Goal: Information Seeking & Learning: Learn about a topic

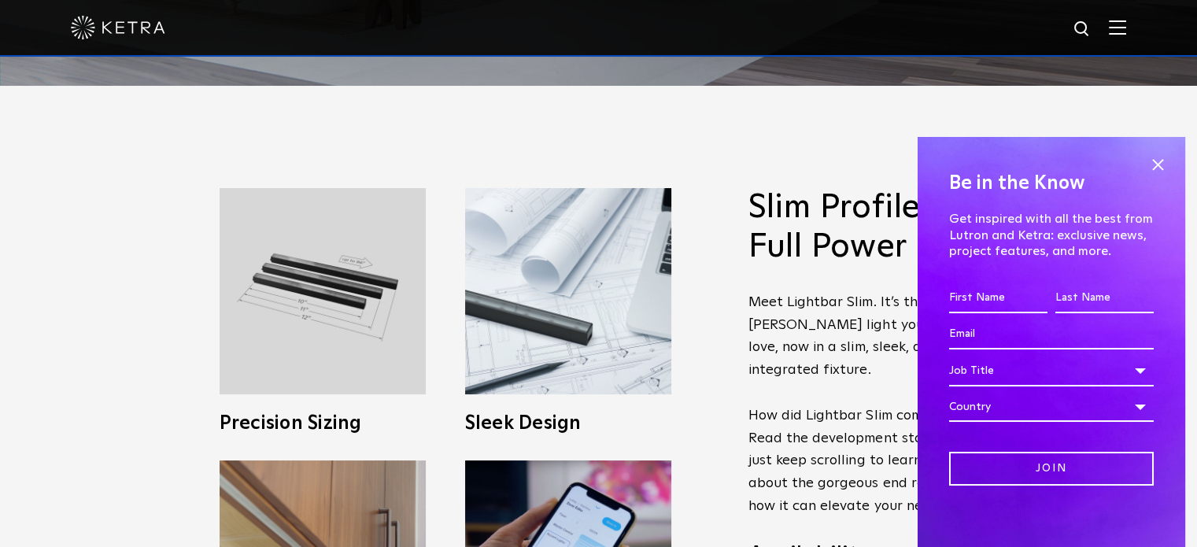
scroll to position [472, 0]
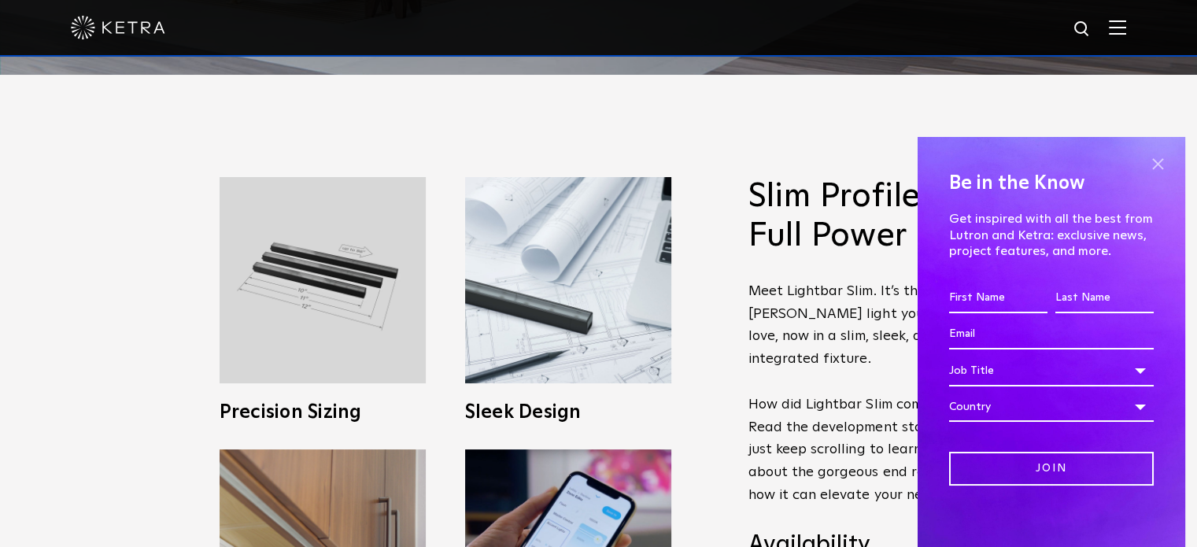
click at [1146, 156] on span at bounding box center [1158, 165] width 24 height 24
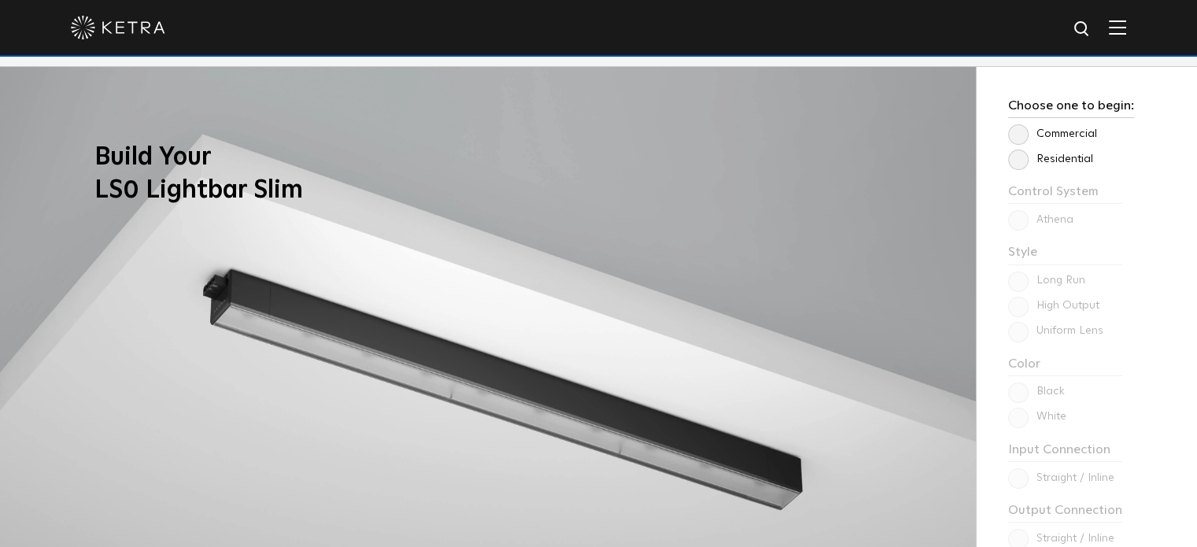
scroll to position [1207, 0]
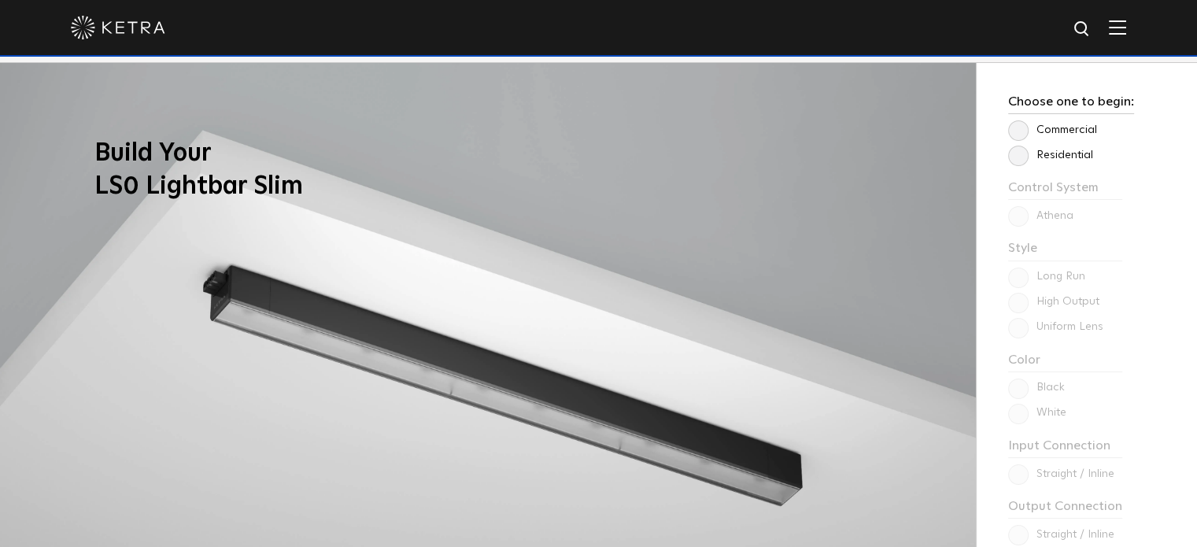
click at [1017, 153] on label "Residential" at bounding box center [1050, 155] width 85 height 13
click at [0, 0] on input "Residential" at bounding box center [0, 0] width 0 height 0
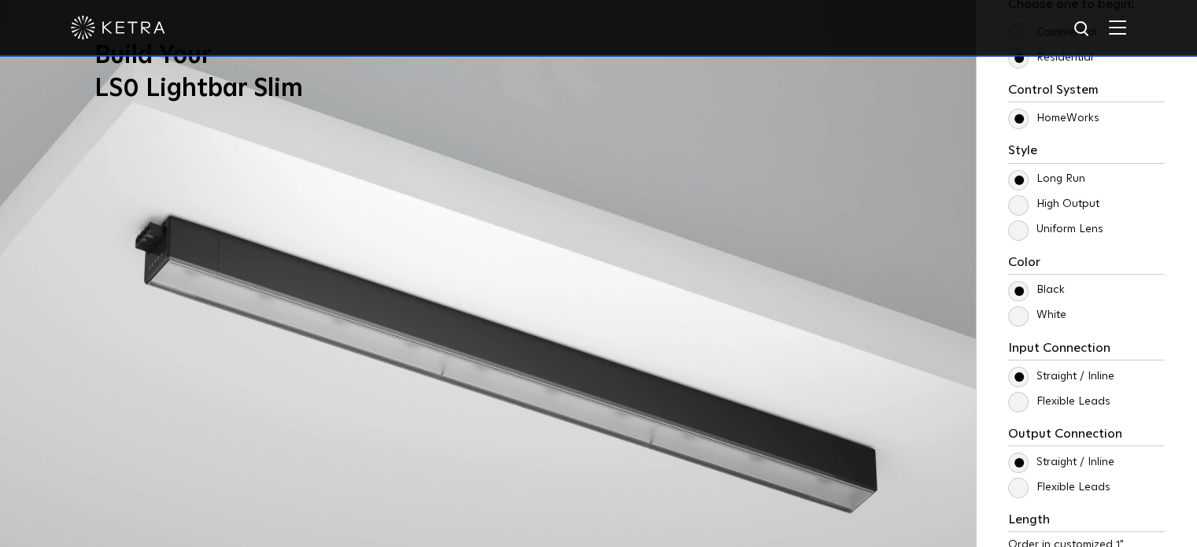
scroll to position [1311, 0]
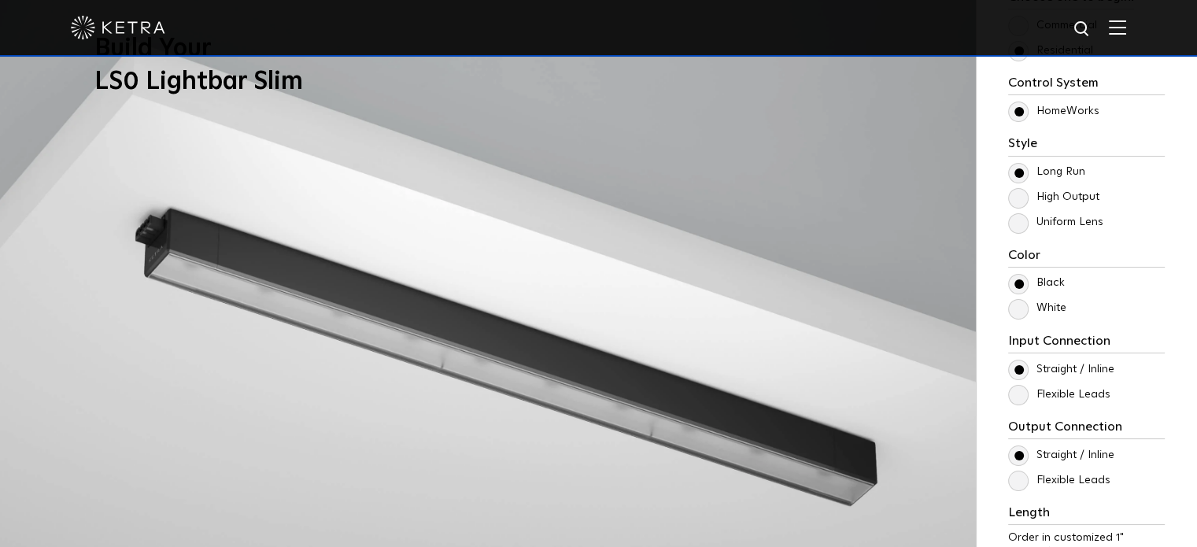
click at [1018, 197] on label "High Output" at bounding box center [1053, 196] width 91 height 13
click at [0, 0] on input "High Output" at bounding box center [0, 0] width 0 height 0
click at [1017, 222] on label "Uniform Lens" at bounding box center [1055, 222] width 95 height 13
click at [0, 0] on input "Uniform Lens" at bounding box center [0, 0] width 0 height 0
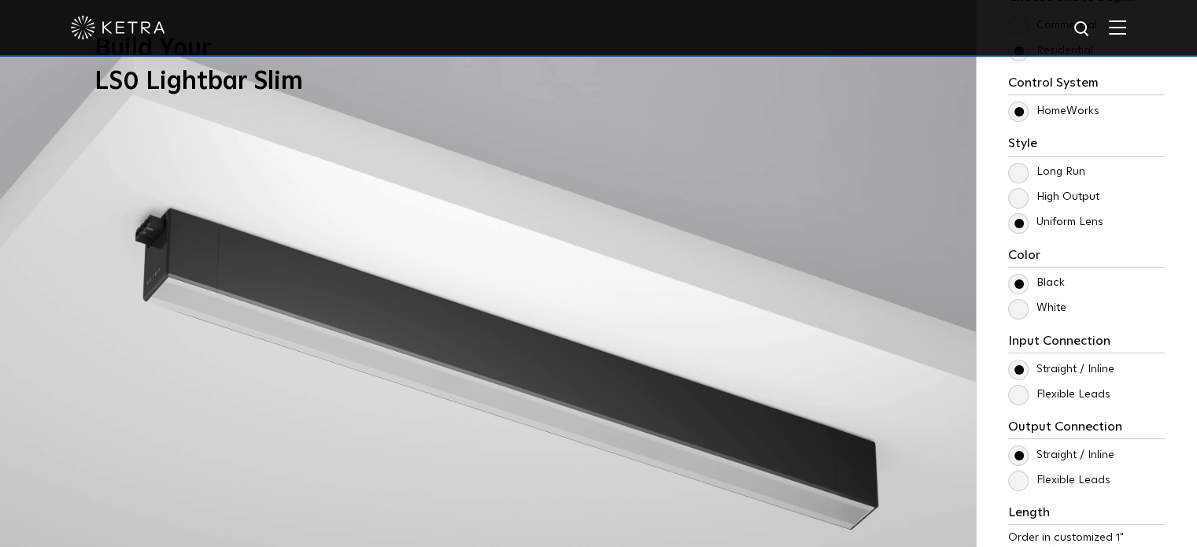
click at [1017, 194] on label "High Output" at bounding box center [1053, 196] width 91 height 13
click at [0, 0] on input "High Output" at bounding box center [0, 0] width 0 height 0
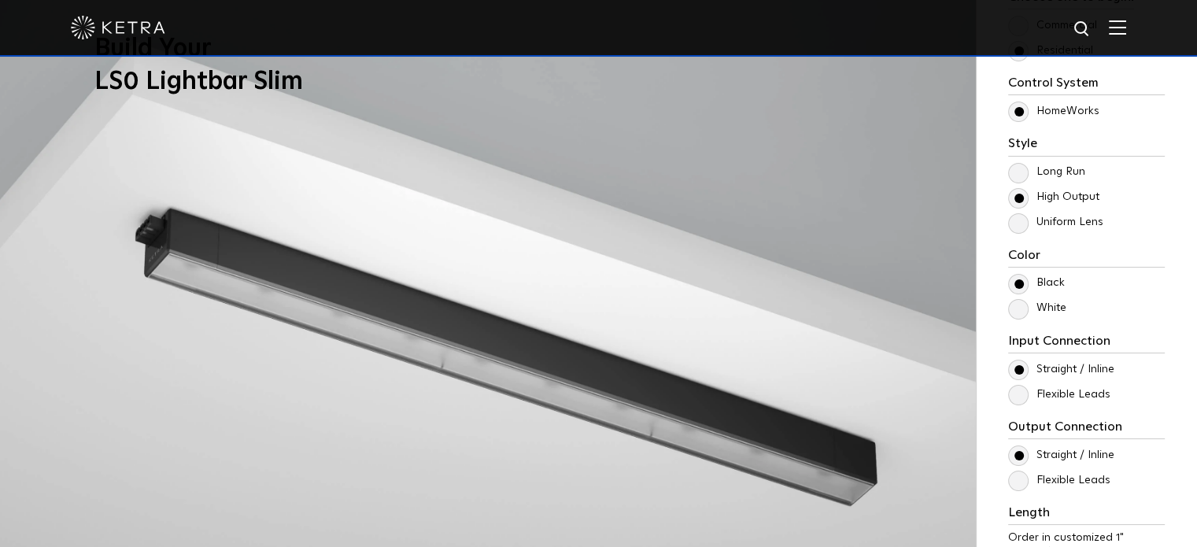
click at [1017, 224] on label "Uniform Lens" at bounding box center [1055, 222] width 95 height 13
click at [0, 0] on input "Uniform Lens" at bounding box center [0, 0] width 0 height 0
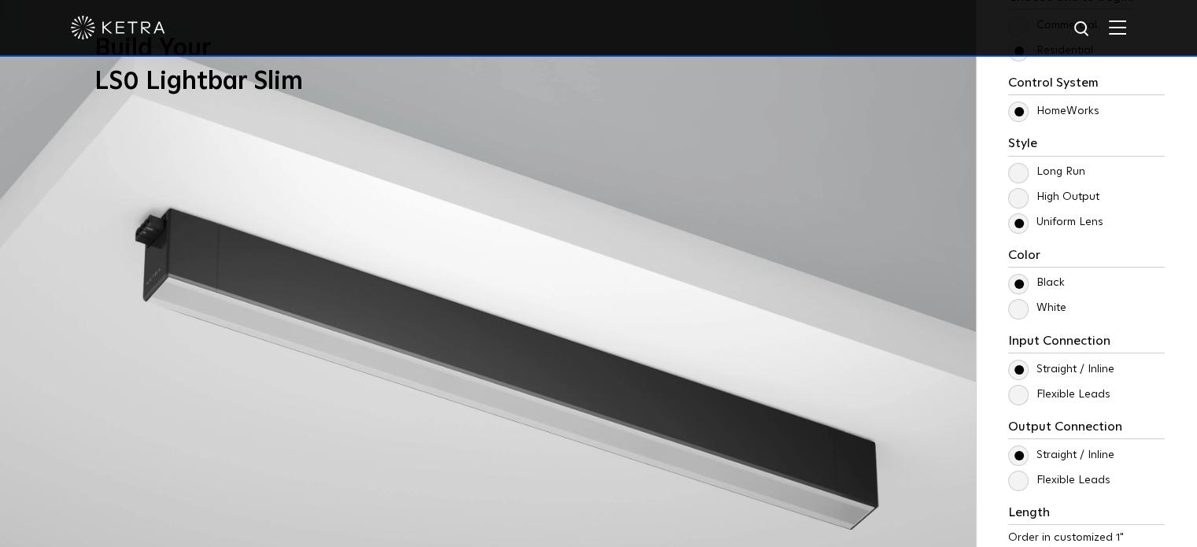
click at [1024, 172] on label "Long Run" at bounding box center [1046, 171] width 77 height 13
click at [0, 0] on input "Long Run" at bounding box center [0, 0] width 0 height 0
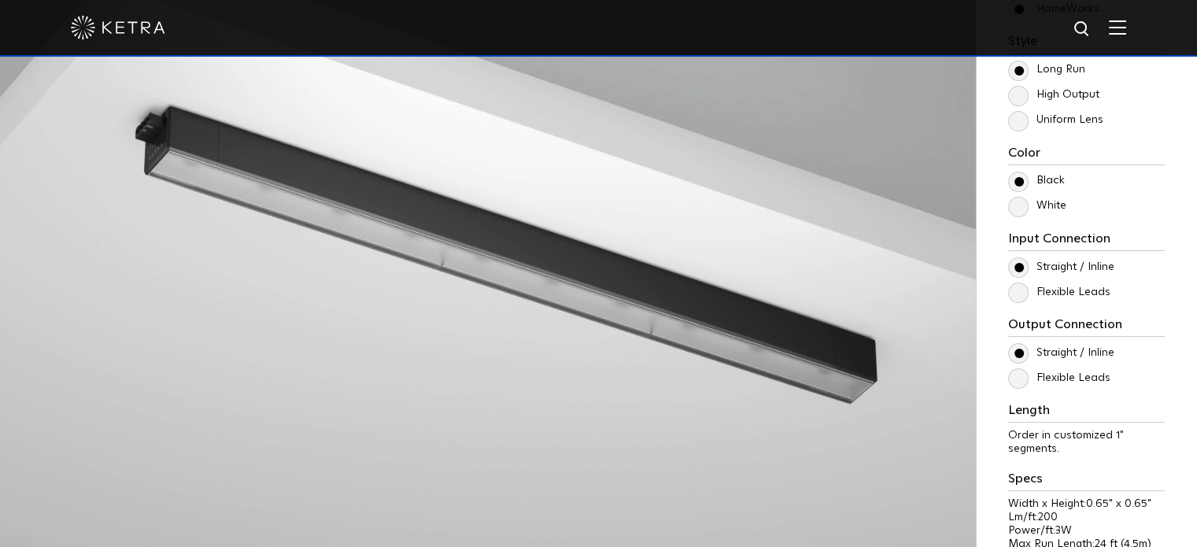
scroll to position [1417, 0]
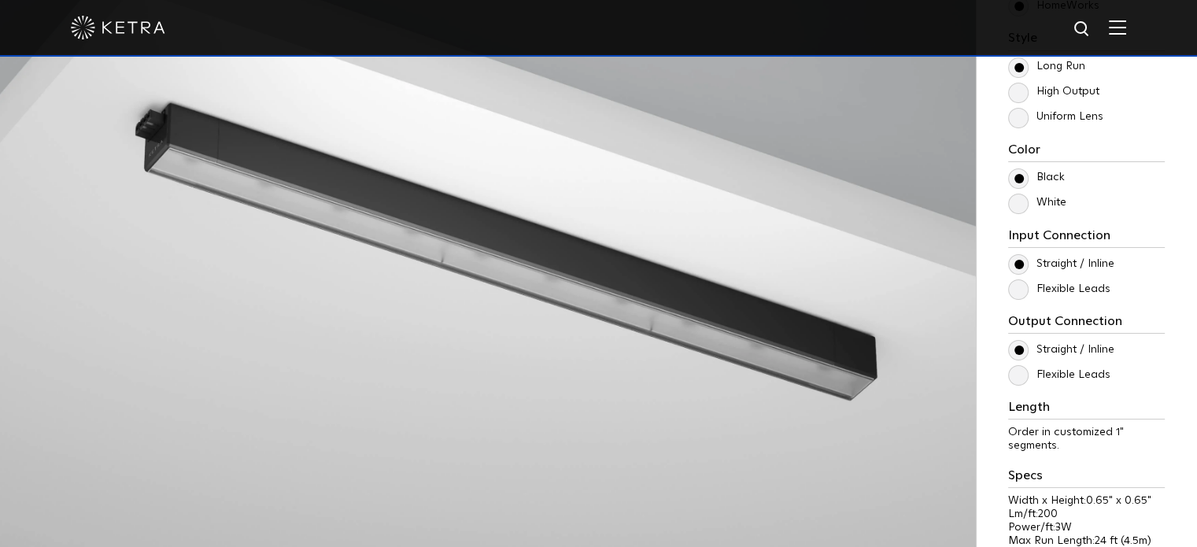
click at [1018, 204] on label "White" at bounding box center [1037, 202] width 58 height 13
click at [0, 0] on input "White" at bounding box center [0, 0] width 0 height 0
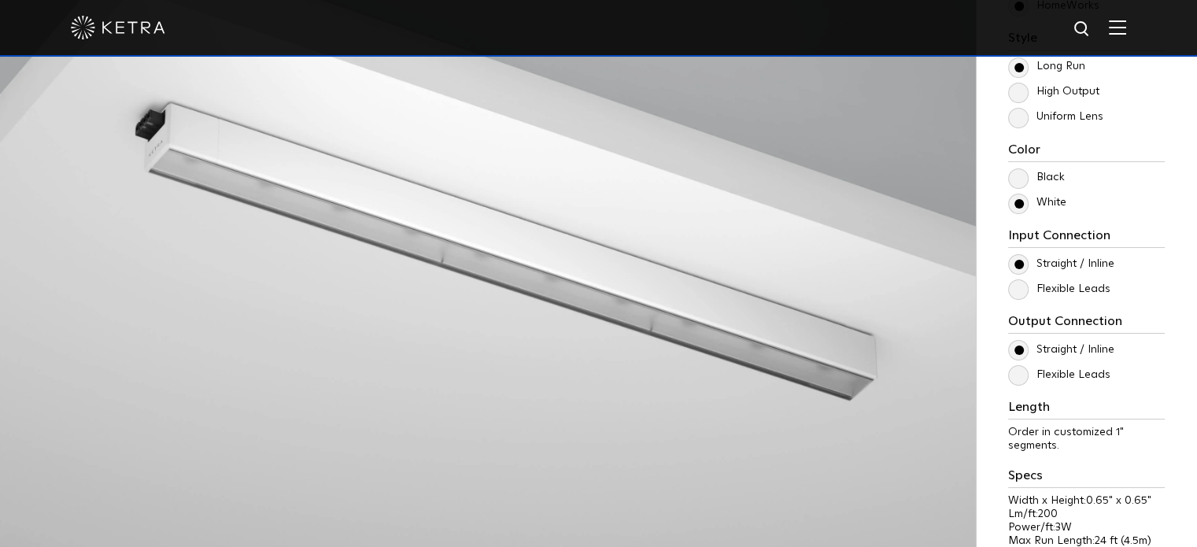
click at [1020, 176] on label "Black" at bounding box center [1036, 177] width 57 height 13
click at [0, 0] on input "Black" at bounding box center [0, 0] width 0 height 0
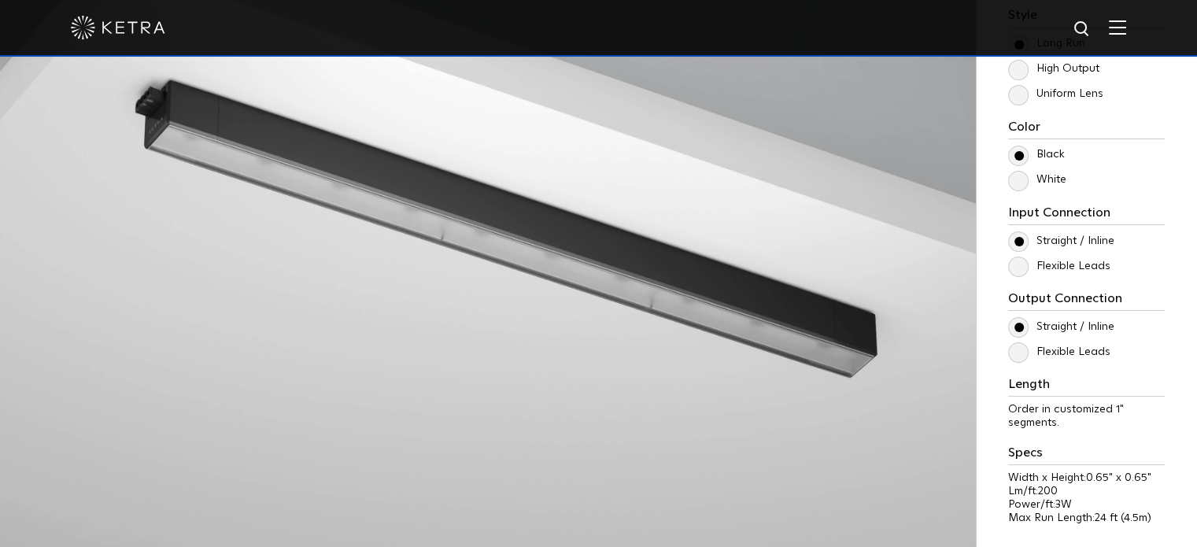
scroll to position [1469, 0]
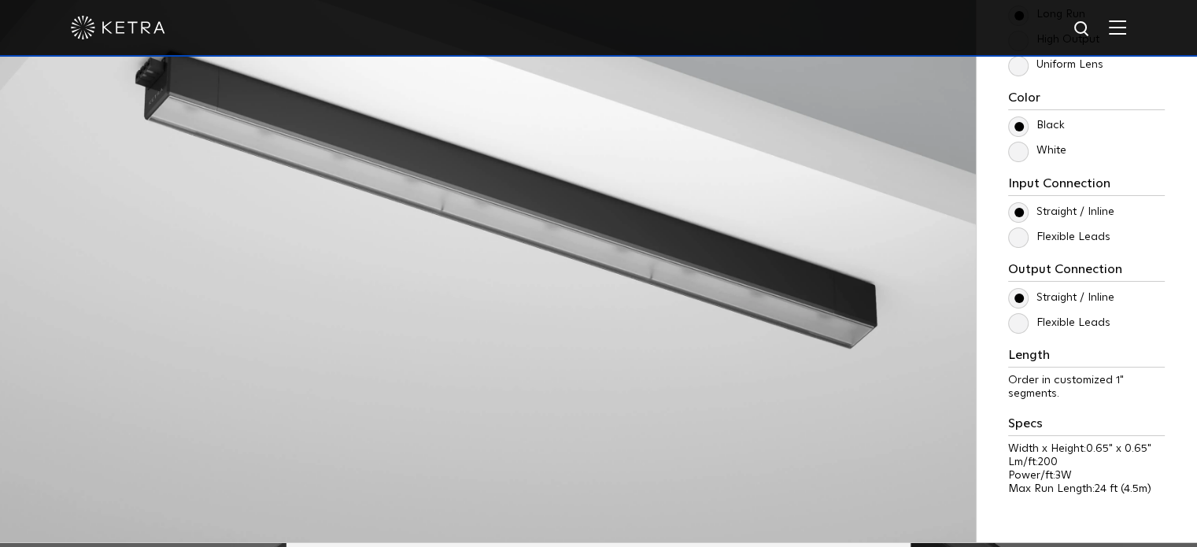
click at [1015, 235] on label "Flexible Leads" at bounding box center [1059, 237] width 102 height 13
click at [0, 0] on input "Flexible Leads" at bounding box center [0, 0] width 0 height 0
click at [1015, 235] on label "Flexible Leads" at bounding box center [1059, 237] width 102 height 13
click at [0, 0] on input "Flexible Leads" at bounding box center [0, 0] width 0 height 0
click at [1022, 219] on label "Straight / Inline" at bounding box center [1061, 211] width 106 height 13
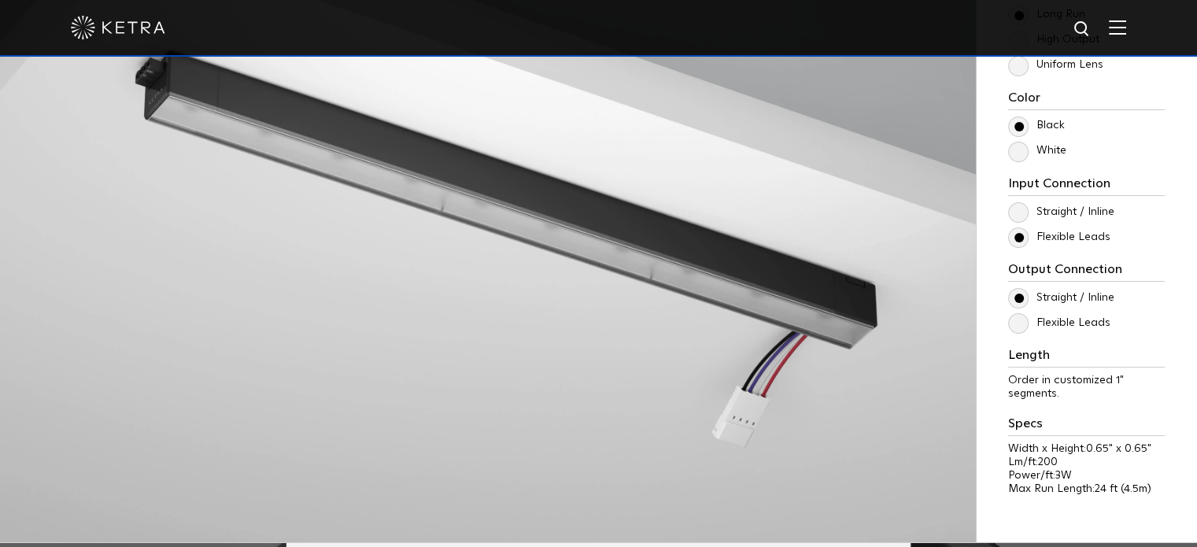
click at [0, 0] on input "Straight / Inline" at bounding box center [0, 0] width 0 height 0
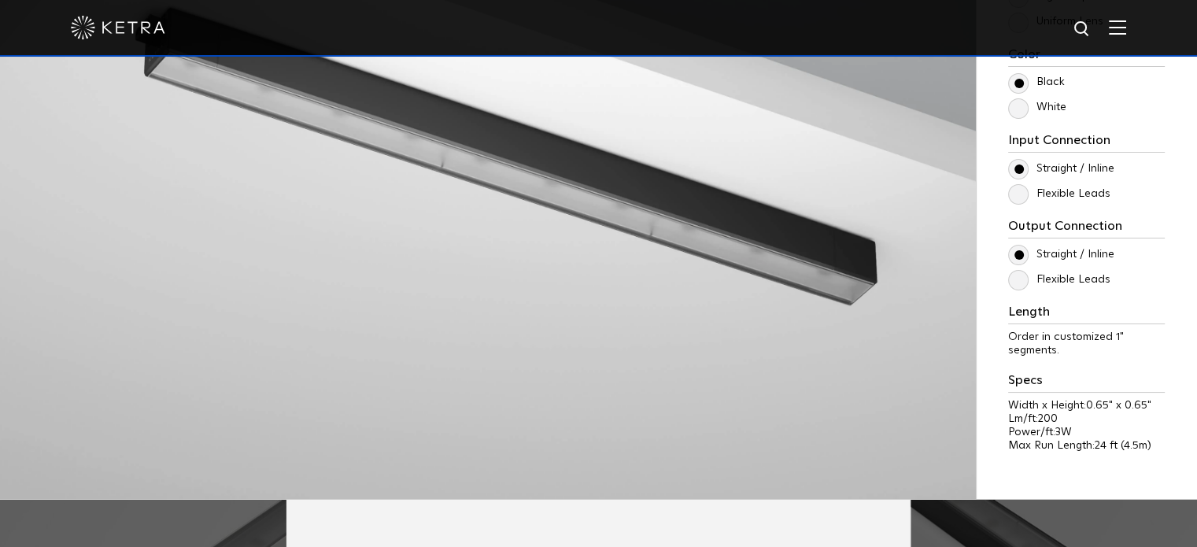
scroll to position [1522, 0]
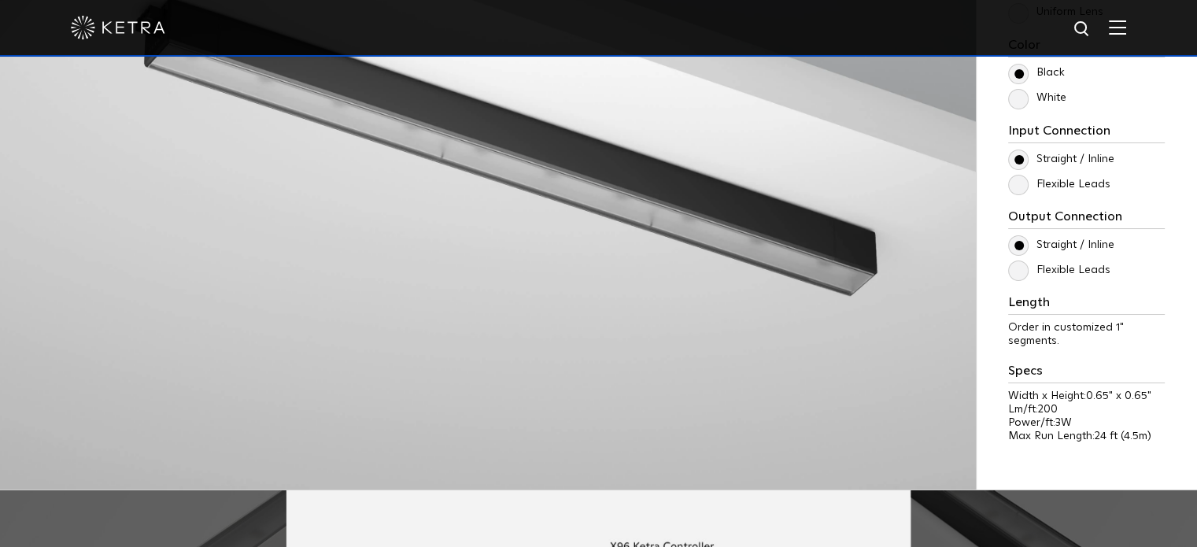
click at [1029, 273] on label "Flexible Leads" at bounding box center [1059, 270] width 102 height 13
click at [0, 0] on input "Flexible Leads" at bounding box center [0, 0] width 0 height 0
click at [1026, 272] on label "Flexible Leads" at bounding box center [1059, 270] width 102 height 13
click at [0, 0] on input "Flexible Leads" at bounding box center [0, 0] width 0 height 0
click at [1021, 240] on label "Straight / Inline" at bounding box center [1061, 244] width 106 height 13
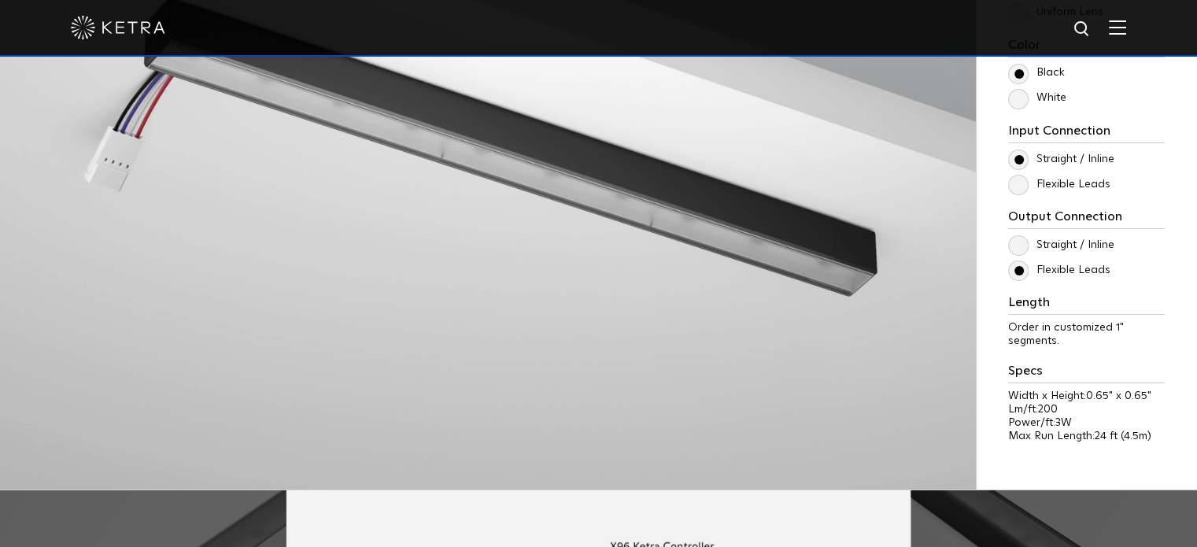
click at [0, 0] on input "Straight / Inline" at bounding box center [0, 0] width 0 height 0
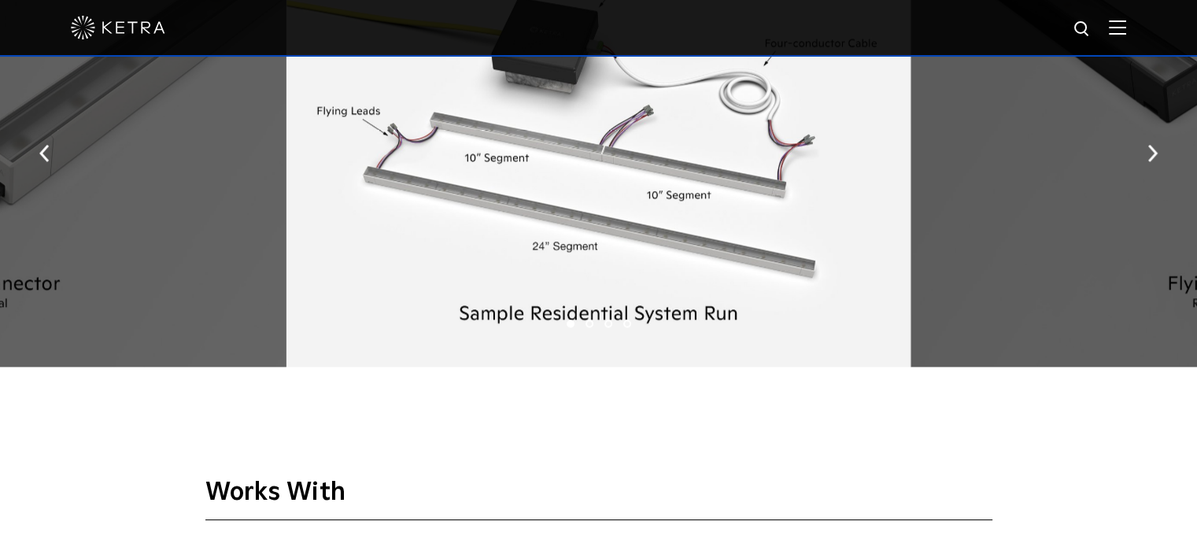
scroll to position [2204, 0]
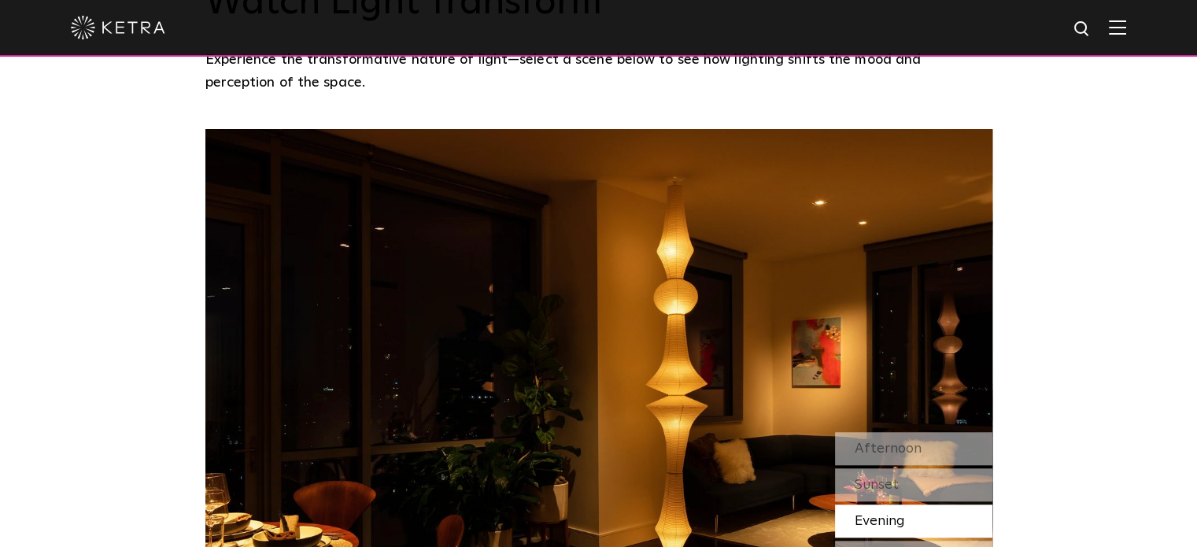
scroll to position [1293, 0]
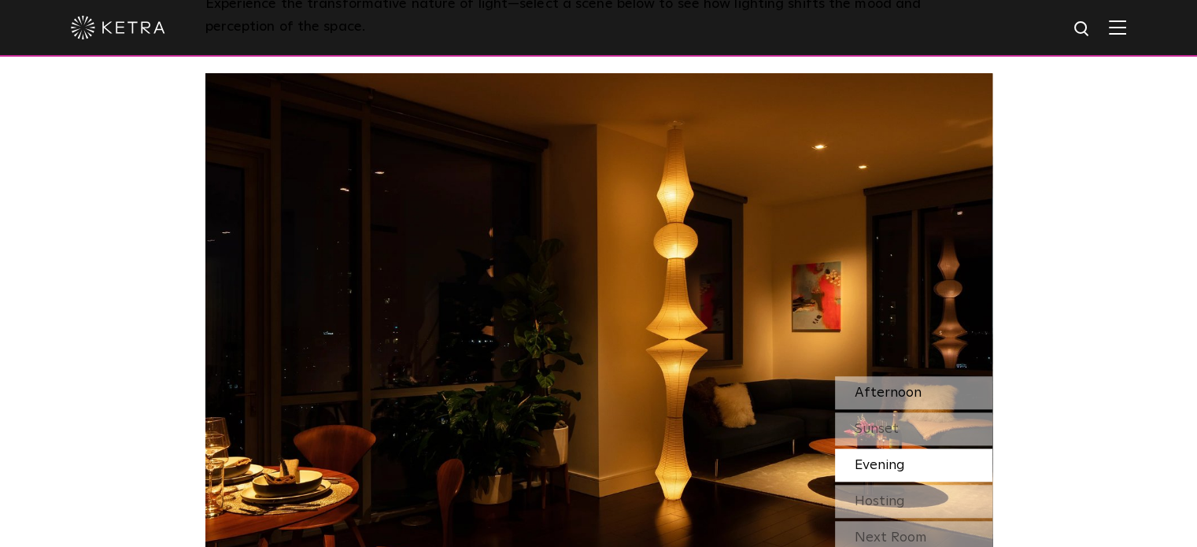
click at [893, 386] on span "Afternoon" at bounding box center [888, 393] width 67 height 14
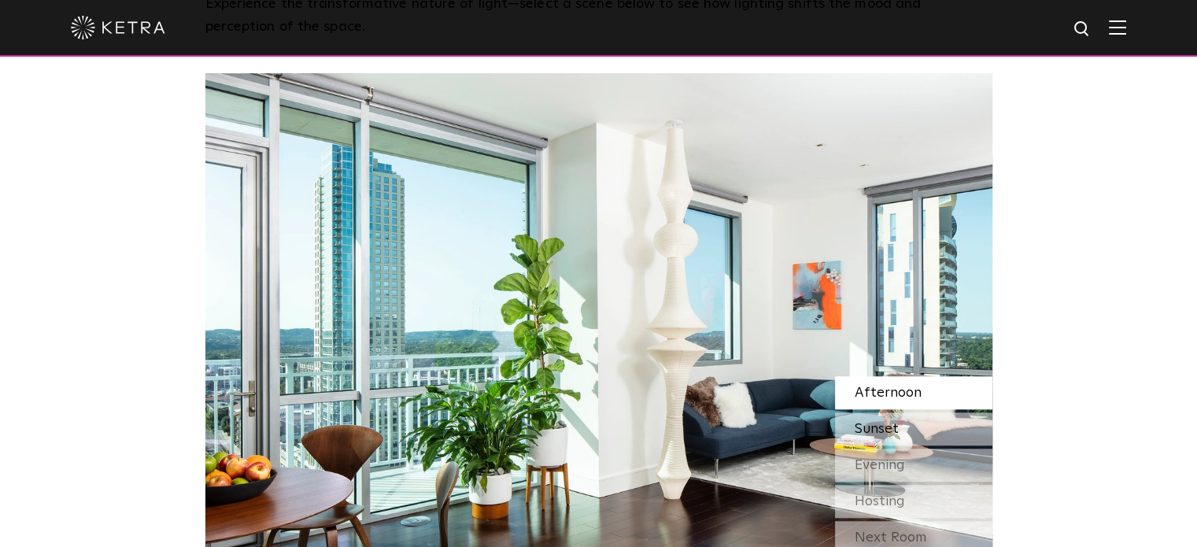
click at [905, 412] on div "Sunset" at bounding box center [913, 428] width 157 height 33
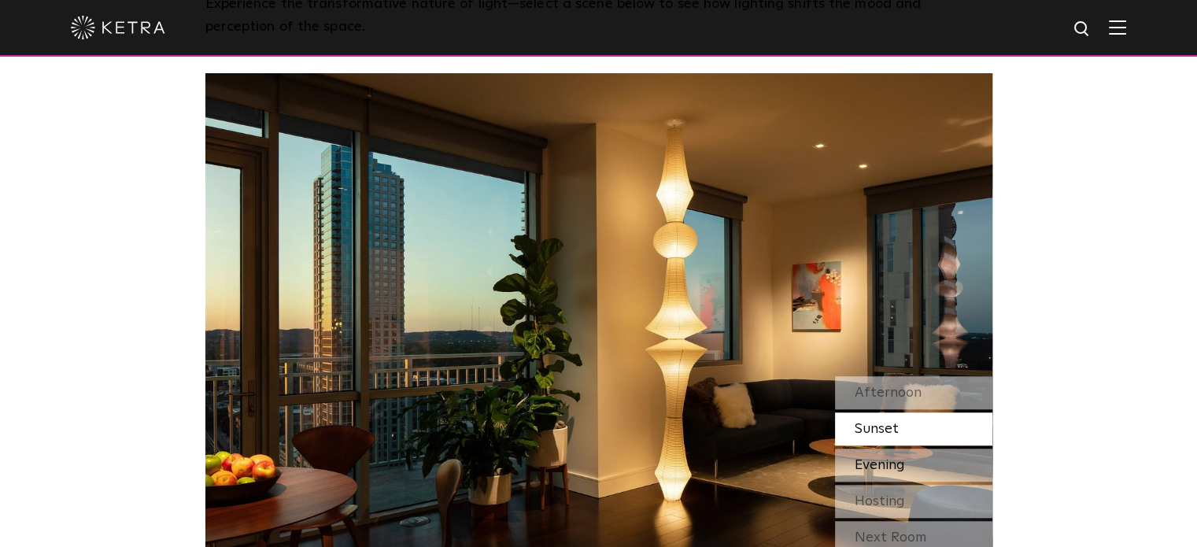
click at [891, 458] on span "Evening" at bounding box center [880, 465] width 50 height 14
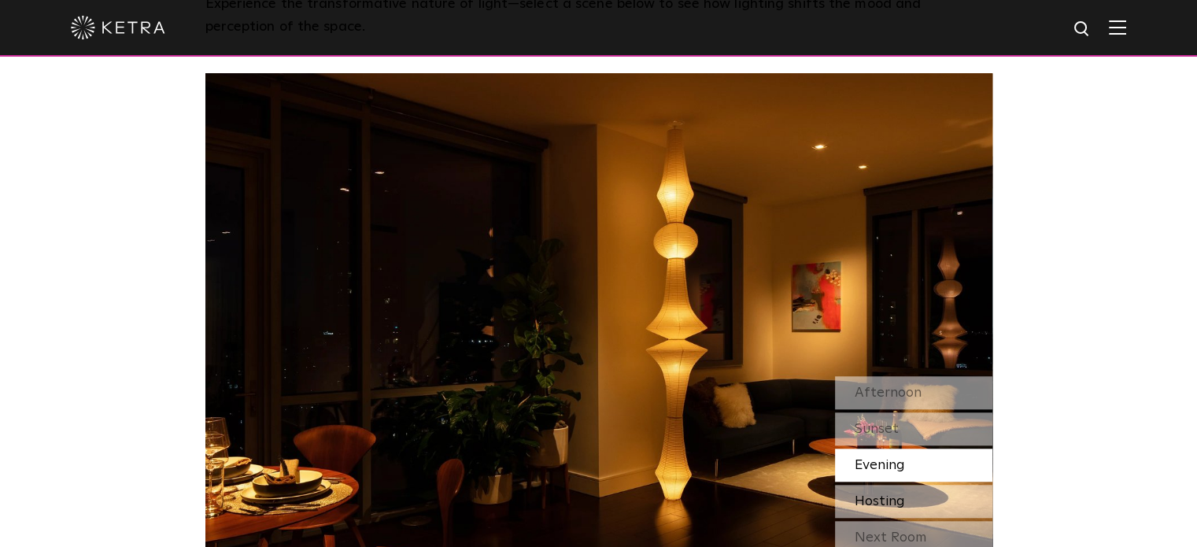
click at [895, 494] on span "Hosting" at bounding box center [880, 501] width 50 height 14
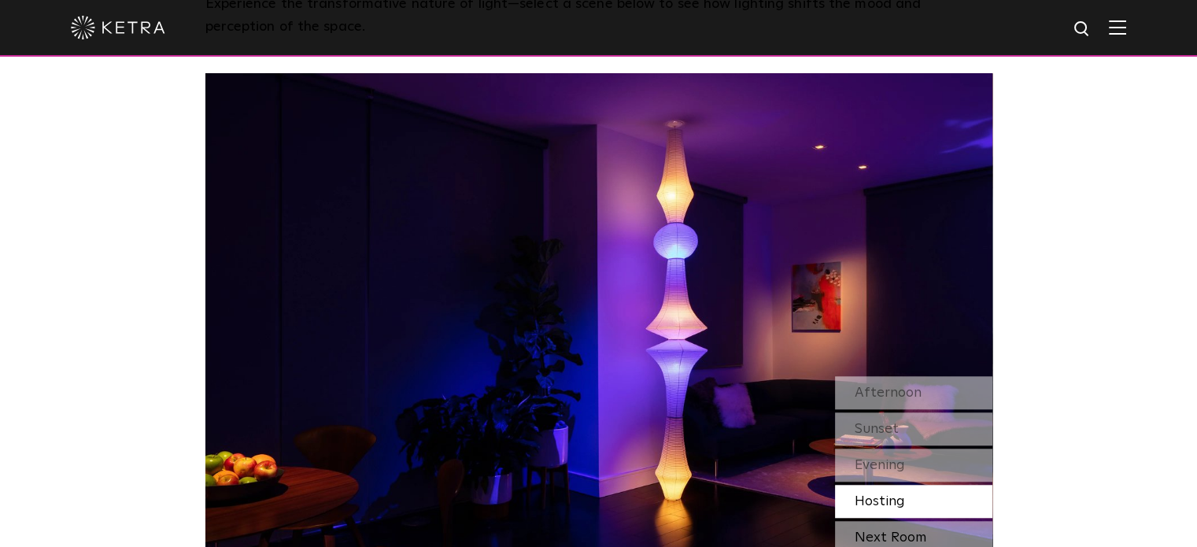
click at [897, 521] on div "Next Room" at bounding box center [913, 537] width 157 height 33
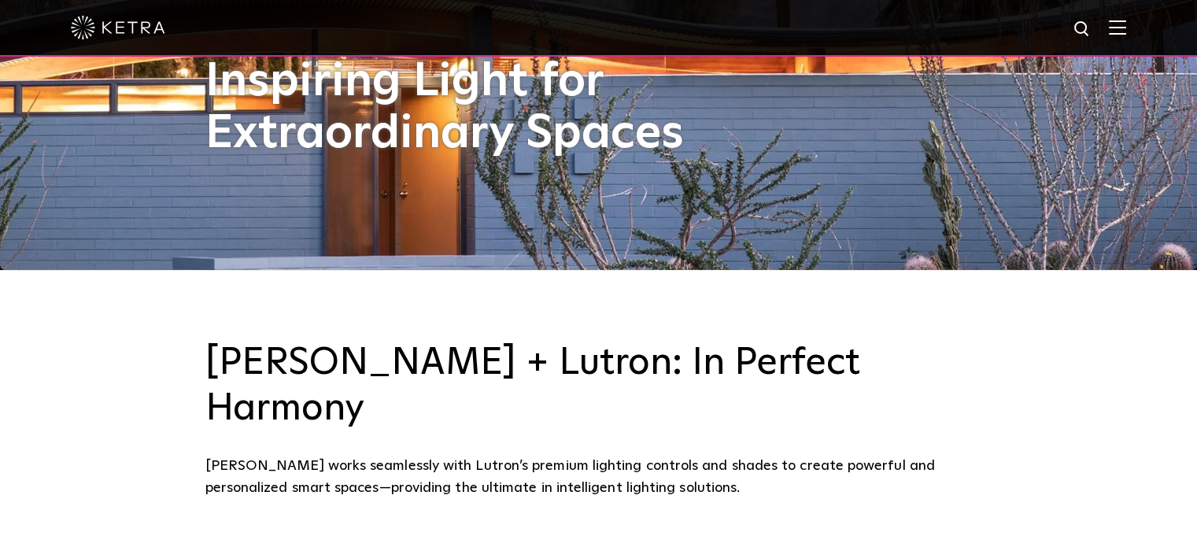
scroll to position [174, 0]
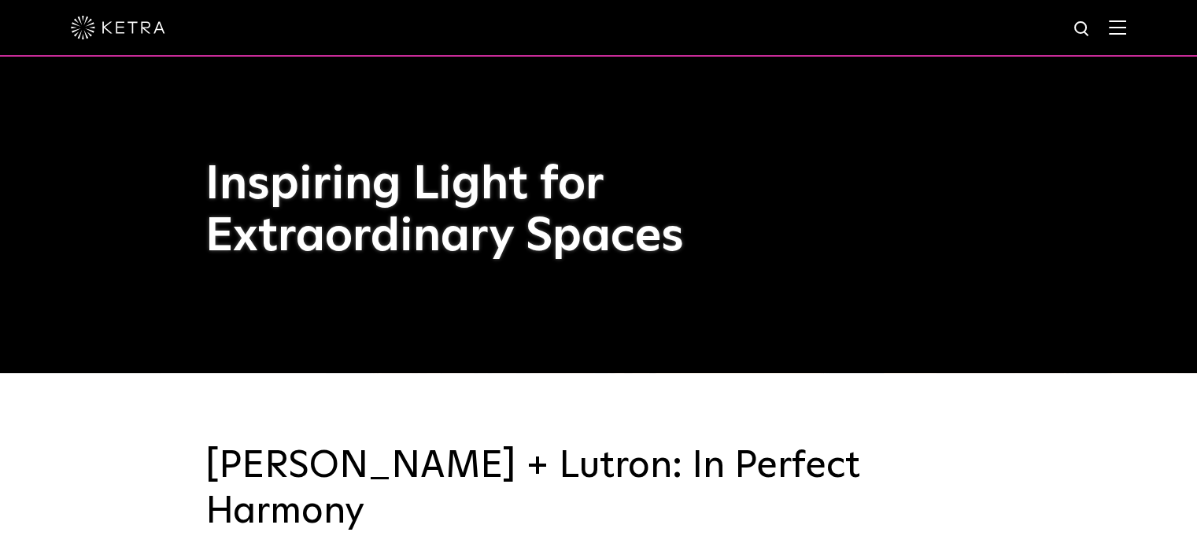
click at [1125, 28] on img at bounding box center [1117, 27] width 17 height 15
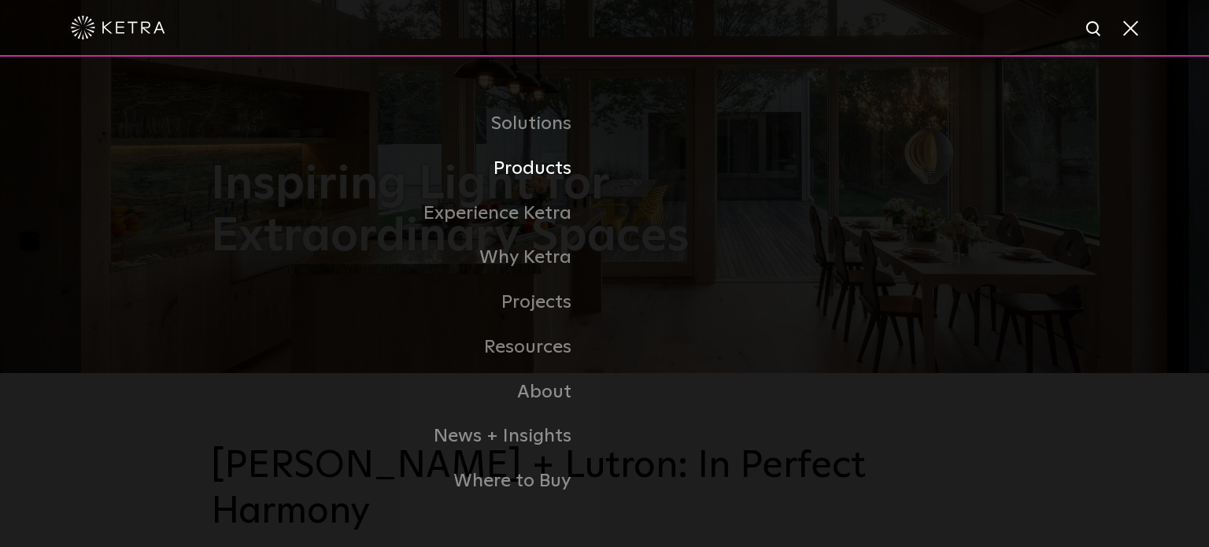
click at [561, 166] on link "Products" at bounding box center [408, 168] width 394 height 45
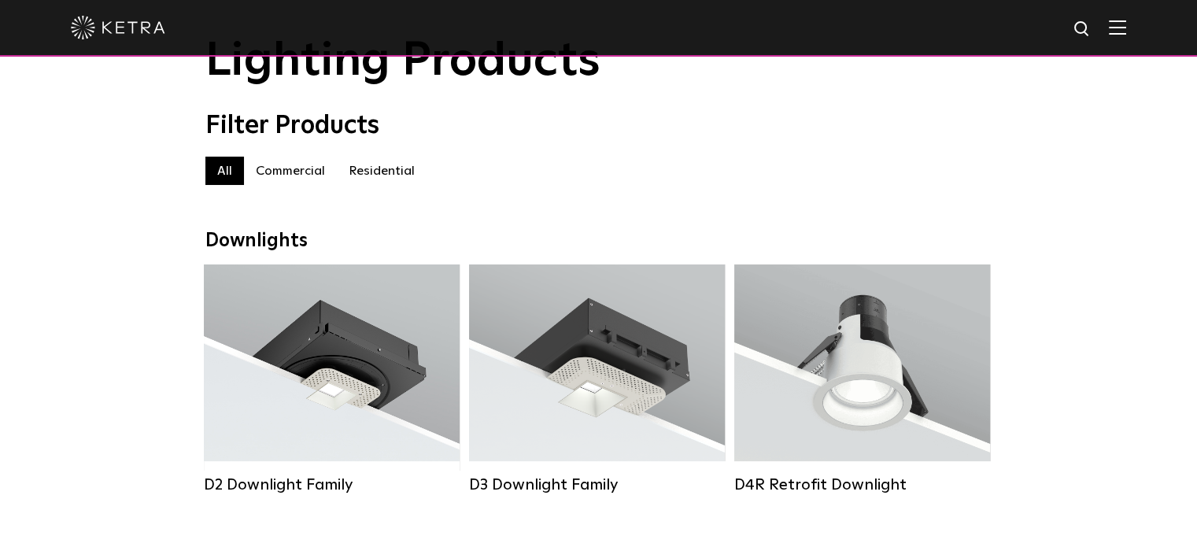
scroll to position [105, 0]
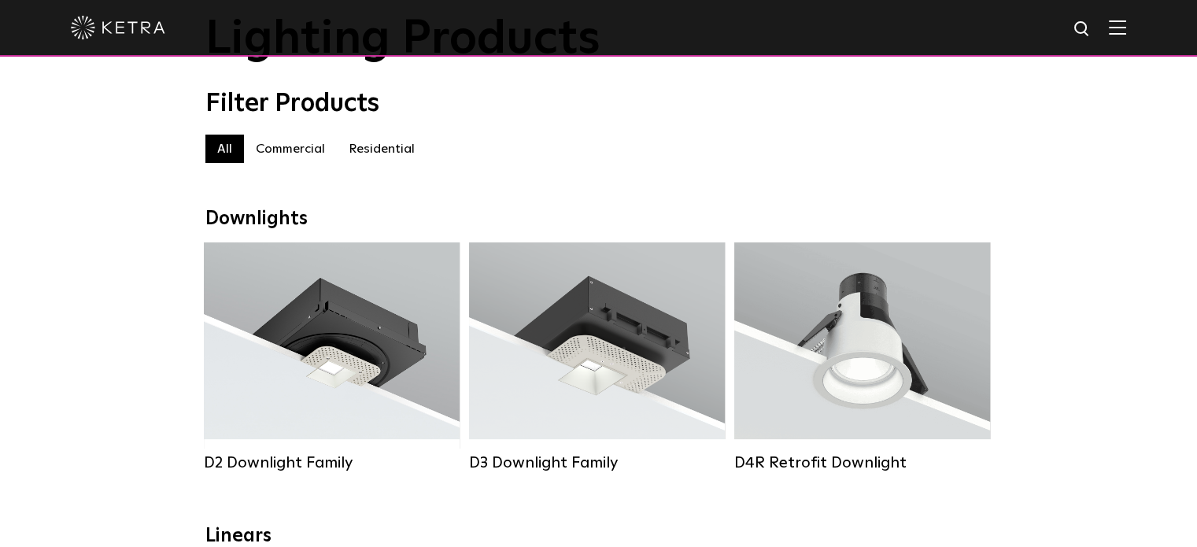
click at [386, 153] on label "Residential" at bounding box center [382, 149] width 90 height 28
click at [293, 153] on label "Commercial" at bounding box center [290, 149] width 93 height 28
click at [394, 153] on label "Residential" at bounding box center [382, 149] width 90 height 28
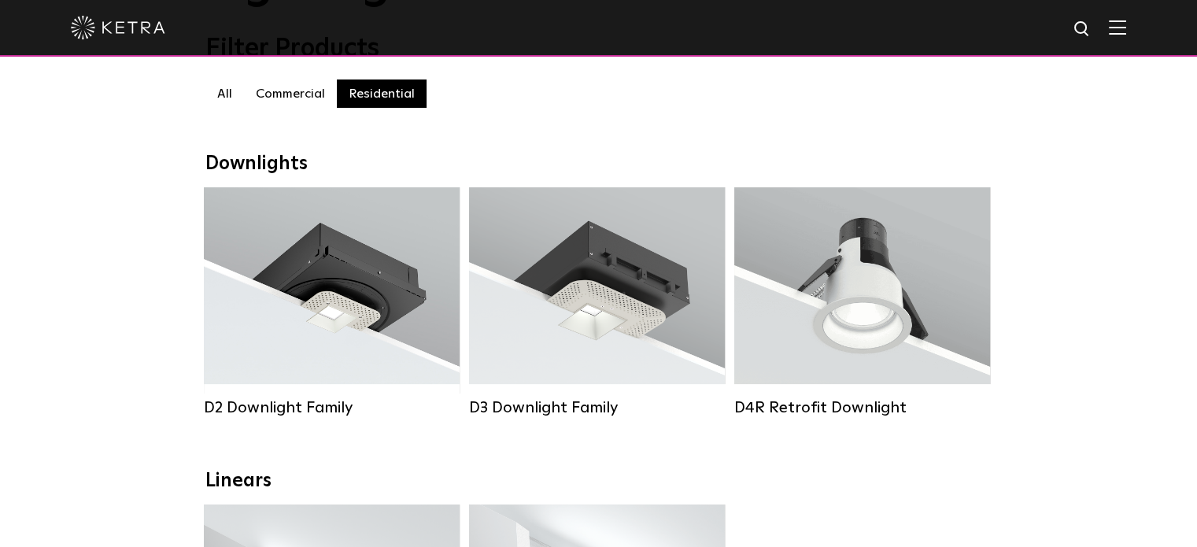
scroll to position [157, 0]
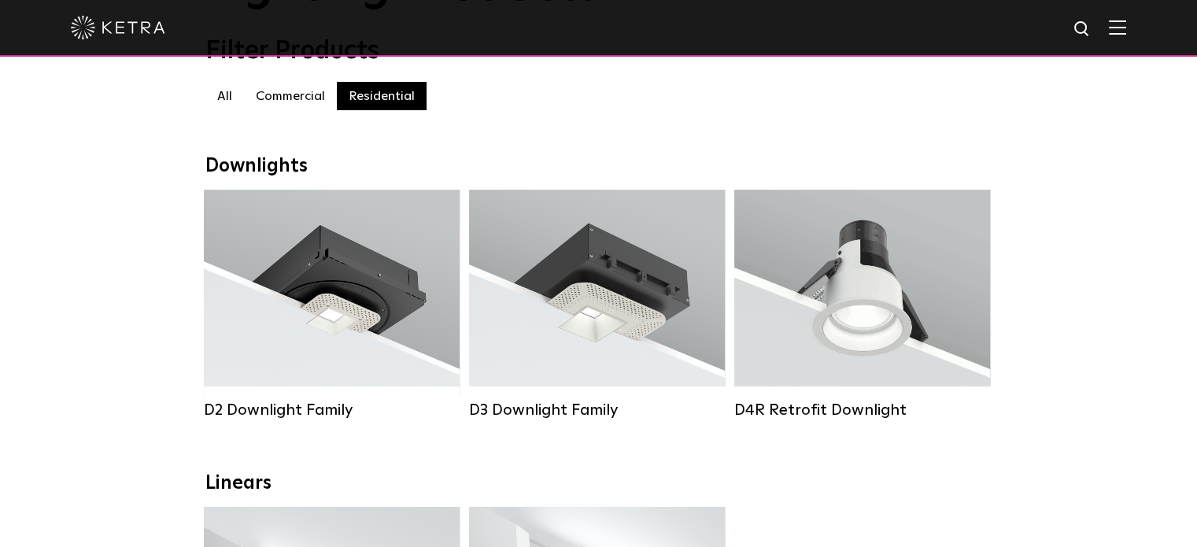
click at [297, 109] on label "Commercial" at bounding box center [290, 96] width 93 height 28
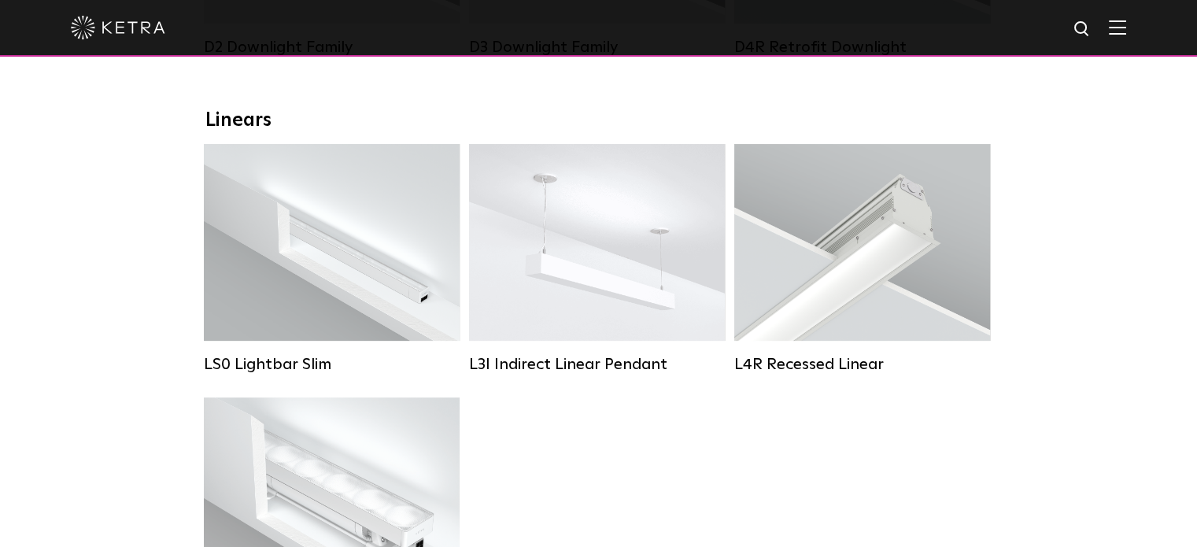
scroll to position [524, 0]
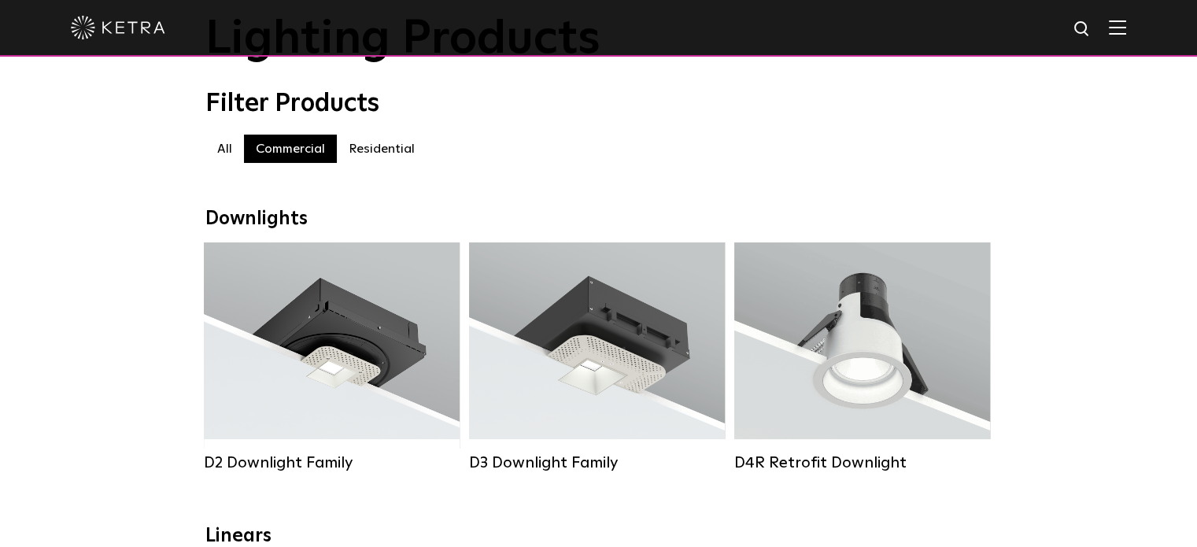
click at [372, 157] on label "Residential" at bounding box center [382, 149] width 90 height 28
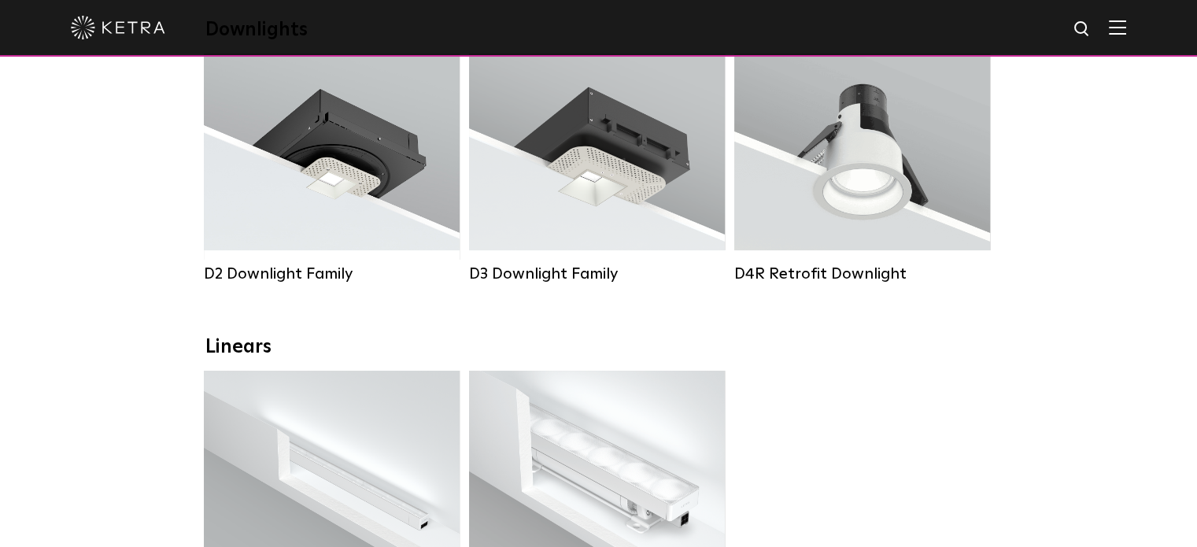
scroll to position [262, 0]
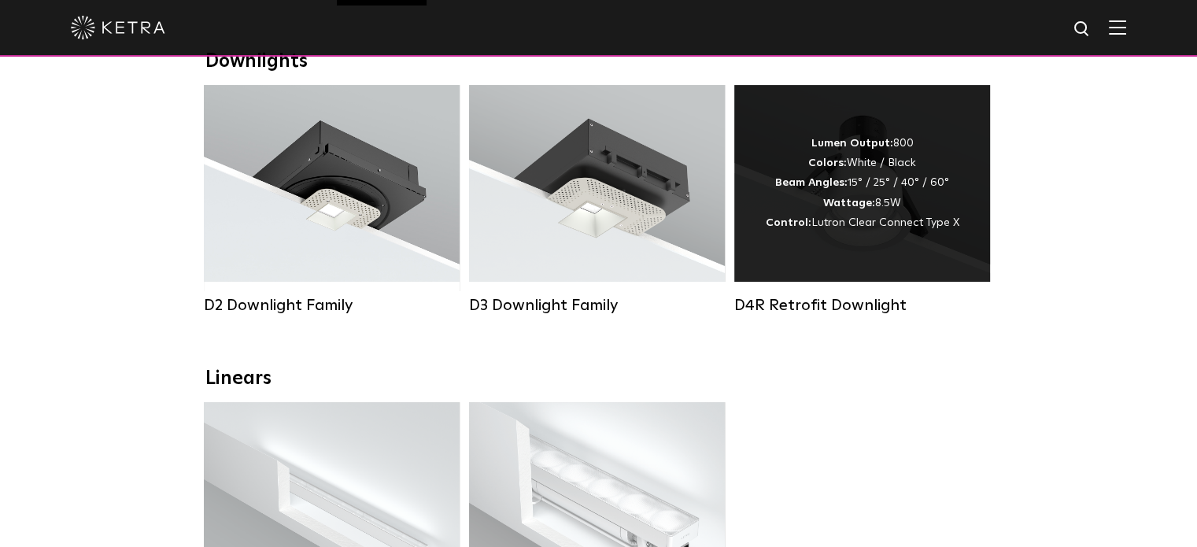
click at [879, 250] on div "Lumen Output: 800 Colors: White / Black Beam Angles: 15° / 25° / 40° / 60° Watt…" at bounding box center [862, 183] width 256 height 197
